Goal: Task Accomplishment & Management: Use online tool/utility

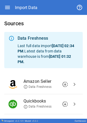
scroll to position [63, 0]
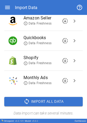
click at [72, 62] on span "chevron_right" at bounding box center [74, 60] width 6 height 6
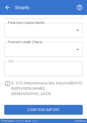
type input "**********"
type input "*"
type input "**********"
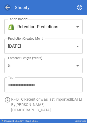
click at [7, 8] on span "arrow_back" at bounding box center [7, 7] width 6 height 6
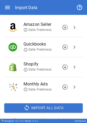
scroll to position [57, 0]
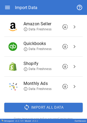
click at [6, 3] on div "Import Data" at bounding box center [43, 7] width 78 height 15
click at [7, 6] on icon "button" at bounding box center [7, 7] width 6 height 6
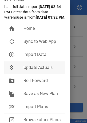
scroll to position [91, 0]
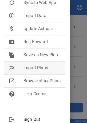
click at [26, 70] on span "Import Plans" at bounding box center [42, 68] width 38 height 6
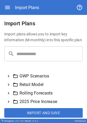
scroll to position [61, 0]
click at [9, 87] on icon at bounding box center [8, 84] width 5 height 5
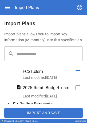
scroll to position [108, 0]
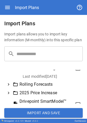
click at [32, 110] on button "Import and Save" at bounding box center [43, 113] width 78 height 10
